Goal: Find specific page/section: Find specific page/section

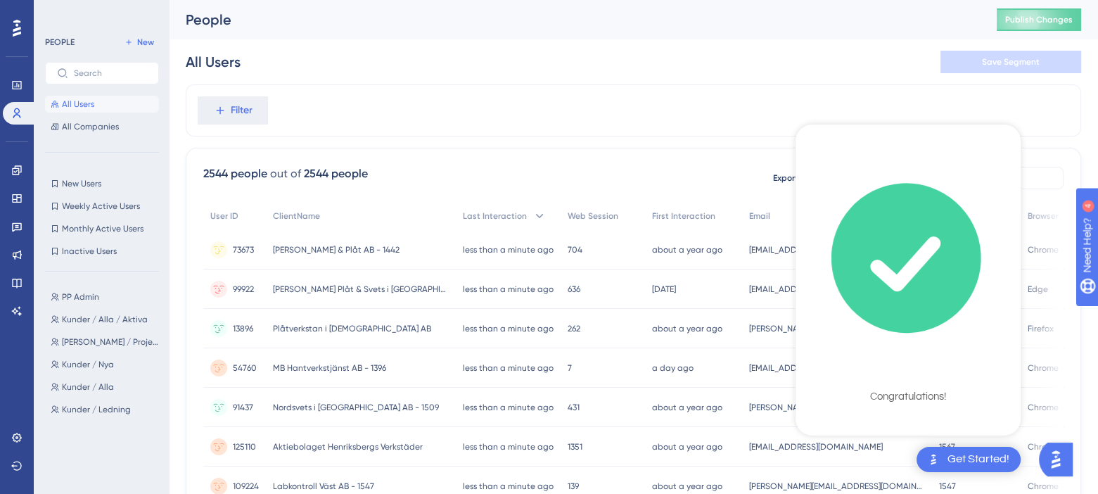
click at [932, 153] on icon "checklist loading" at bounding box center [908, 258] width 211 height 211
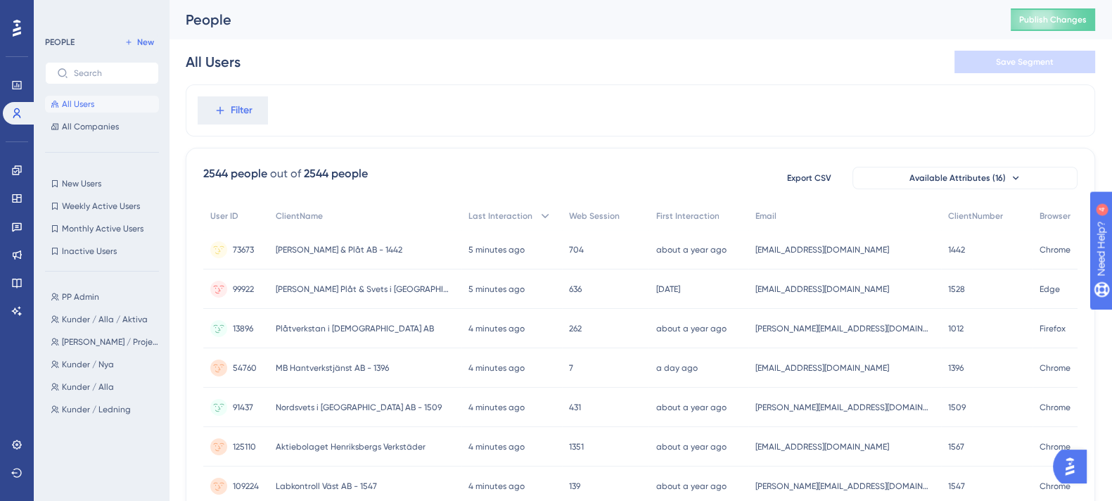
click at [85, 399] on div "PP Admin PP [PERSON_NAME] / [PERSON_NAME] / [PERSON_NAME] / [PERSON_NAME] / [PE…" at bounding box center [106, 379] width 122 height 193
click at [77, 411] on span "Kunder / Ledning" at bounding box center [96, 409] width 69 height 11
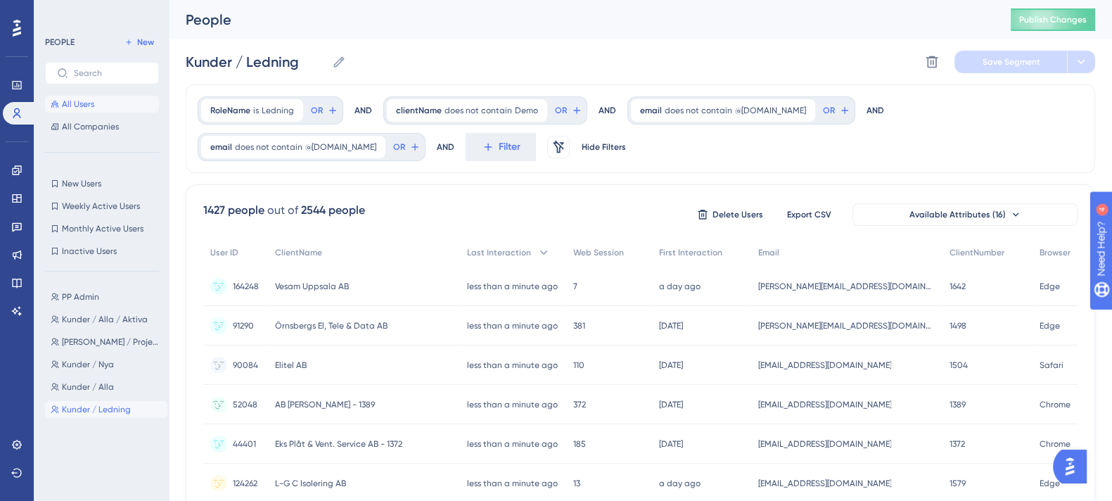
click at [116, 107] on button "All Users" at bounding box center [102, 104] width 114 height 17
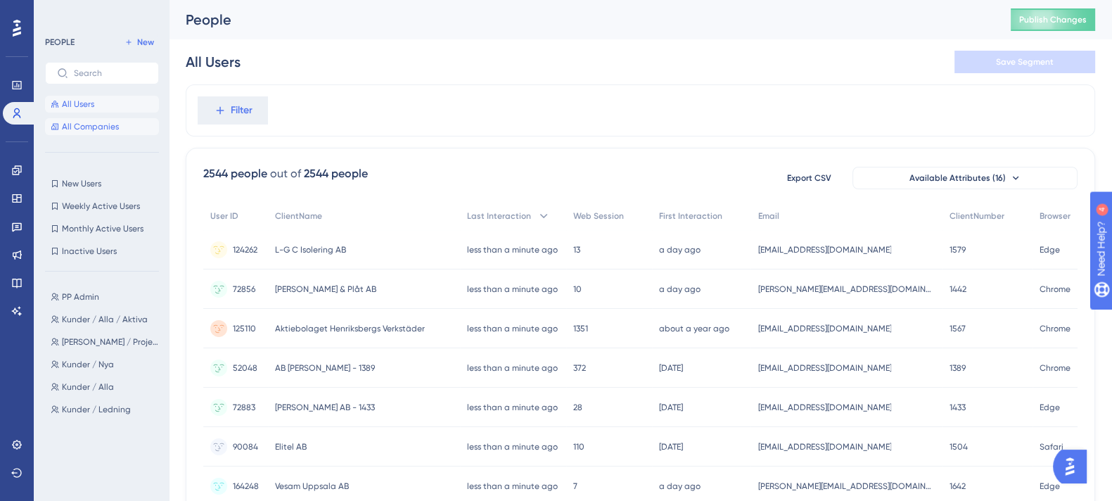
click at [106, 128] on span "All Companies" at bounding box center [90, 126] width 57 height 11
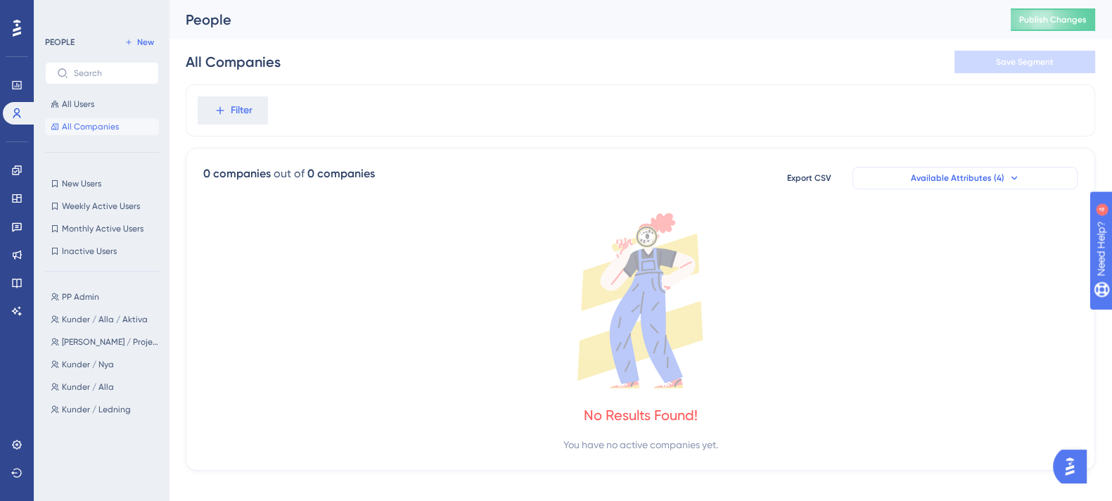
click at [992, 170] on button "Available Attributes (4)" at bounding box center [965, 178] width 225 height 23
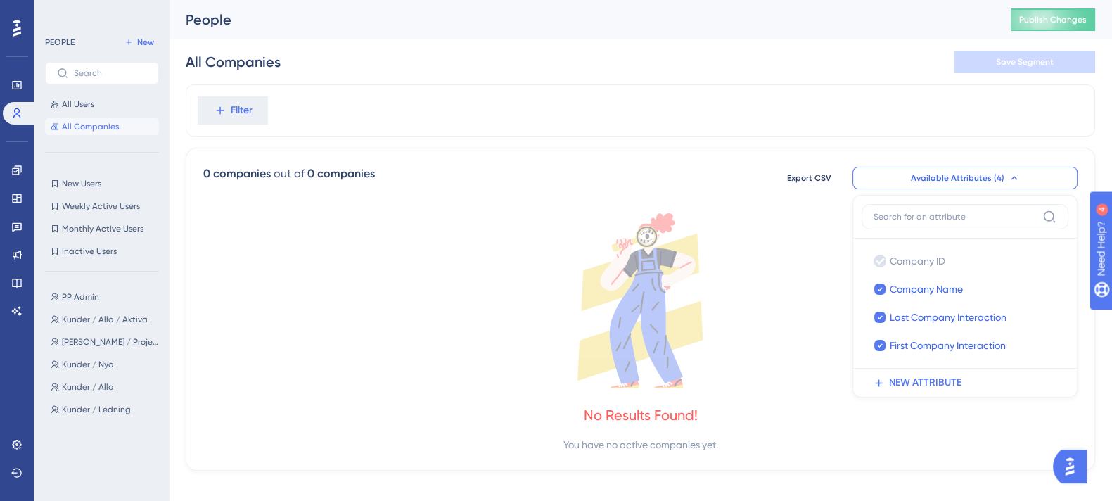
scroll to position [14, 0]
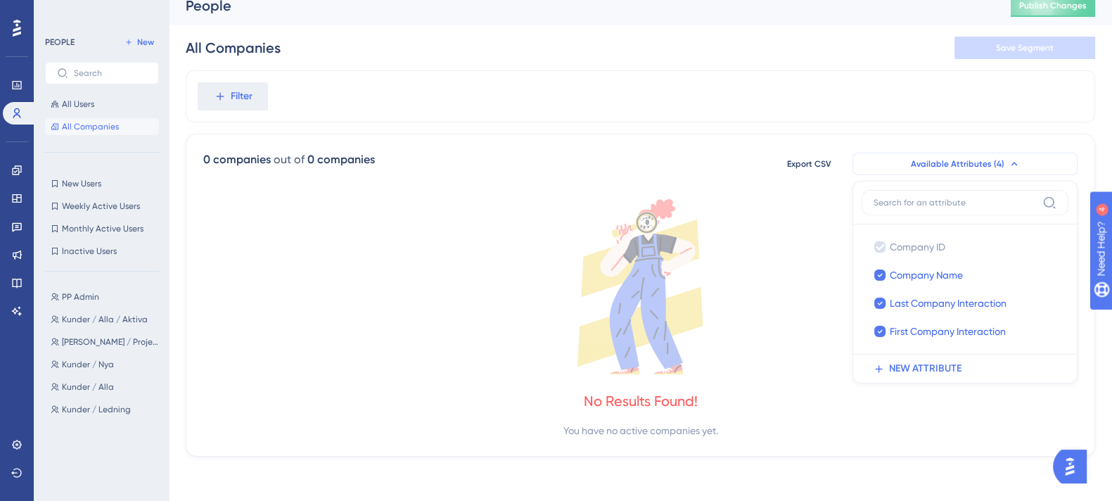
click at [965, 163] on span "Available Attributes (4)" at bounding box center [958, 163] width 94 height 11
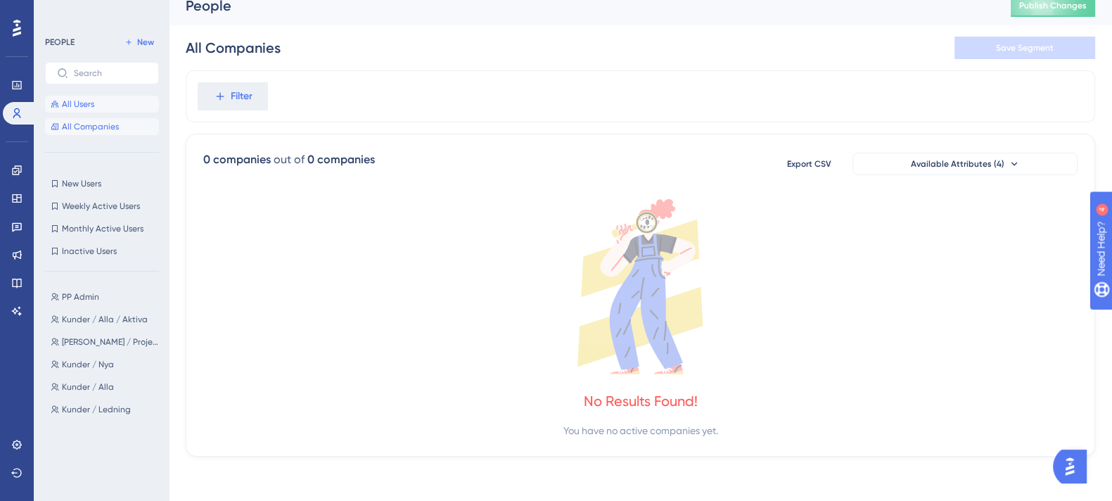
click at [108, 96] on button "All Users" at bounding box center [102, 104] width 114 height 17
